Goal: Navigation & Orientation: Go to known website

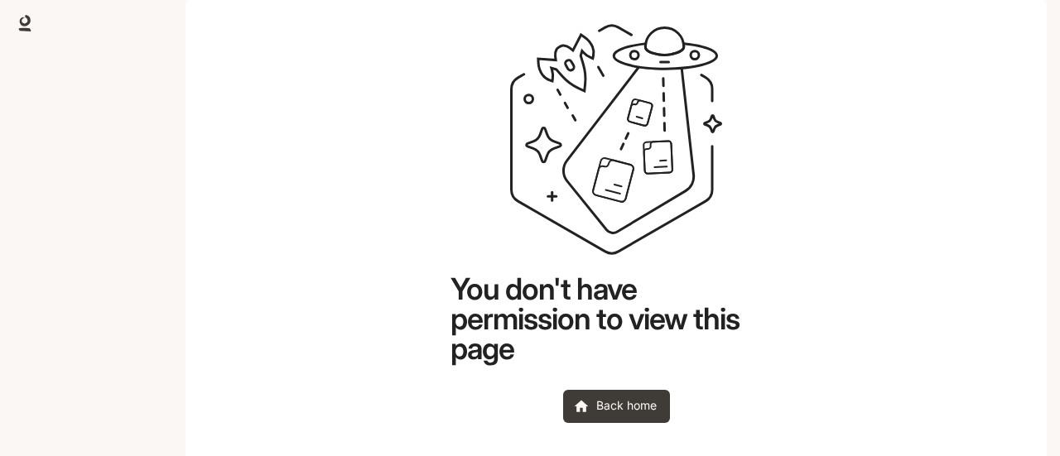
drag, startPoint x: 709, startPoint y: 166, endPoint x: 978, endPoint y: 106, distance: 275.7
click at [974, 110] on main "You don't have permission to view this page Back home" at bounding box center [616, 231] width 861 height 463
